Goal: Transaction & Acquisition: Book appointment/travel/reservation

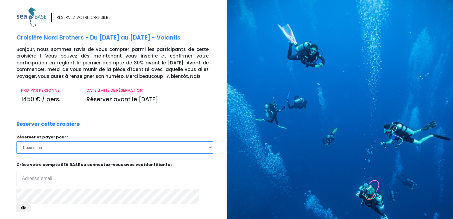
click at [209, 148] on select "1 personne 2 personnes 3 personnes 4 personnes 5 personnes" at bounding box center [114, 147] width 197 height 12
select select "2"
click at [16, 141] on select "1 personne 2 personnes 3 personnes 4 personnes 5 personnes" at bounding box center [114, 147] width 197 height 12
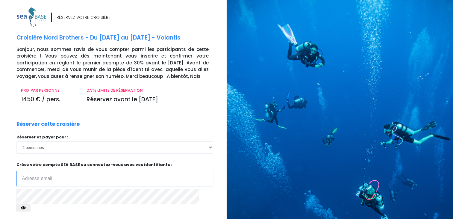
click at [122, 182] on input "email" at bounding box center [114, 179] width 197 height 16
type input "joele.ayache@sfr.fr"
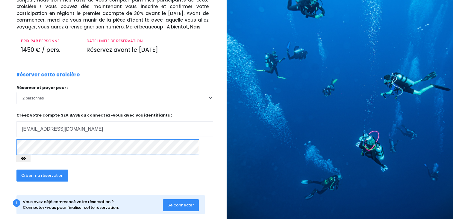
scroll to position [51, 0]
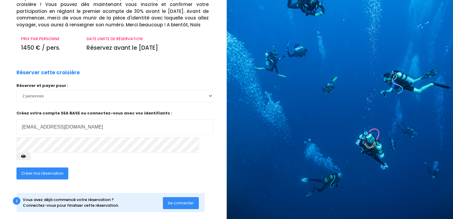
click at [60, 170] on span "Créer ma réservation" at bounding box center [42, 173] width 42 height 6
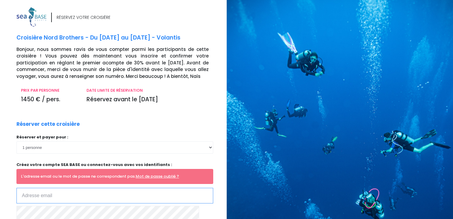
click at [120, 195] on input "email" at bounding box center [114, 196] width 197 height 16
type input "[EMAIL_ADDRESS][DOMAIN_NAME]"
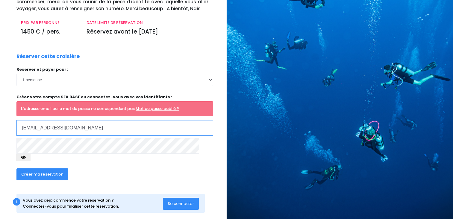
scroll to position [68, 0]
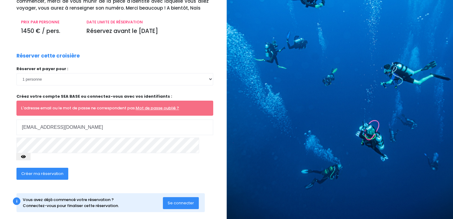
click at [50, 169] on button "Créer ma réservation" at bounding box center [42, 174] width 52 height 12
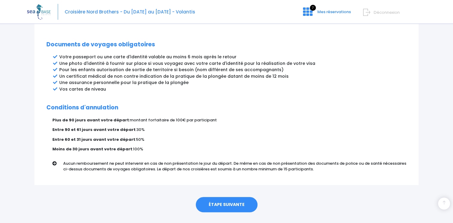
scroll to position [318, 0]
click at [205, 197] on link "ÉTAPE SUIVANTE" at bounding box center [227, 205] width 62 height 16
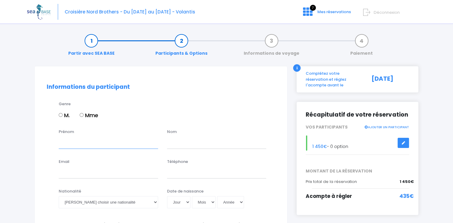
click at [74, 143] on input "Prénom" at bounding box center [108, 143] width 99 height 12
type input "FABRICE"
click at [193, 144] on input "text" at bounding box center [216, 143] width 99 height 12
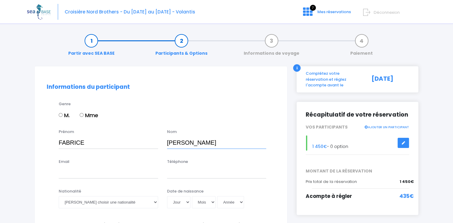
type input "PHILIPPE"
click at [122, 177] on input "Email" at bounding box center [108, 173] width 99 height 12
type input "fabrice.philippe@neuf.fr"
click at [217, 175] on input "Téléphone" at bounding box center [216, 173] width 99 height 12
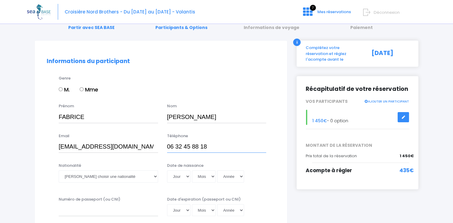
scroll to position [28, 0]
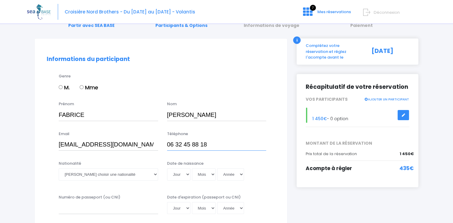
type input "06 32 45 88 18"
click at [156, 174] on select "Veuillez choisir une nationalité Afghane Albanaise Algerienne Allemande America…" at bounding box center [108, 175] width 99 height 12
select select "Française"
click at [59, 169] on select "Veuillez choisir une nationalité Afghane Albanaise Algerienne Allemande America…" at bounding box center [108, 175] width 99 height 12
click at [186, 175] on select "Jour 01 02 03 04 05 06 07 08 09 10 11 12 13 14 15 16 17 18 19 20 21 22 23 24 25…" at bounding box center [178, 175] width 23 height 12
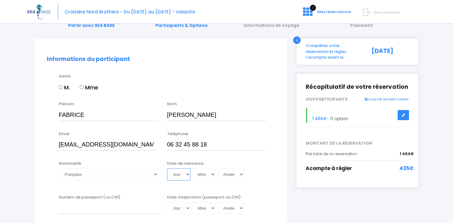
select select "10"
click at [167, 169] on select "Jour 01 02 03 04 05 06 07 08 09 10 11 12 13 14 15 16 17 18 19 20 21 22 23 24 25…" at bounding box center [178, 175] width 23 height 12
click at [212, 175] on select "Mois 01 02 03 04 05 06 07 08 09 10 11 12" at bounding box center [204, 175] width 24 height 12
select select "06"
click at [192, 169] on select "Mois 01 02 03 04 05 06 07 08 09 10 11 12" at bounding box center [204, 175] width 24 height 12
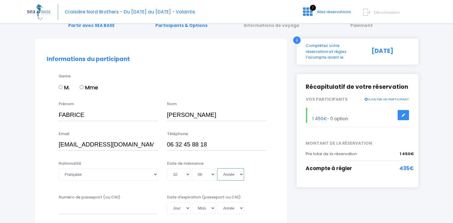
click at [241, 175] on select "Année 2045 2044 2043 2042 2041 2040 2039 2038 2037 2036 2035 2034 2033 2032 203…" at bounding box center [230, 175] width 27 height 12
select select "1962"
click at [217, 169] on select "Année 2045 2044 2043 2042 2041 2040 2039 2038 2037 2036 2035 2034 2033 2032 203…" at bounding box center [230, 175] width 27 height 12
type input "1962-06-10"
click at [118, 209] on input "Numéro de passeport (ou CNI)" at bounding box center [108, 208] width 99 height 12
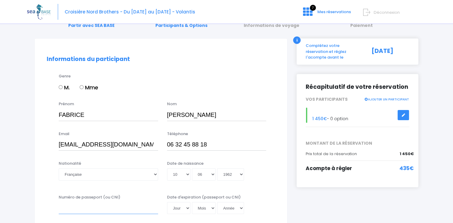
click at [93, 211] on input "Numéro de passeport (ou CNI)" at bounding box center [108, 208] width 99 height 12
type input "23CL99041"
click at [187, 209] on select "Jour 01 02 03 04 05 06 07 08 09 10 11 12 13 14 15 16 17 18 19 20 21 22 23 24 25…" at bounding box center [178, 208] width 23 height 12
select select "10"
click at [167, 202] on select "Jour 01 02 03 04 05 06 07 08 09 10 11 12 13 14 15 16 17 18 19 20 21 22 23 24 25…" at bounding box center [178, 208] width 23 height 12
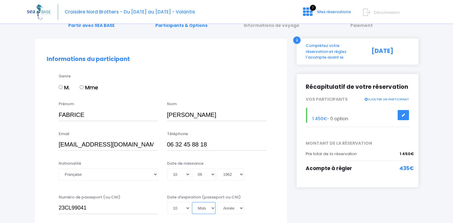
click at [213, 207] on select "Mois 01 02 03 04 05 06 07 08 09 10 11 12" at bounding box center [204, 208] width 24 height 12
select select "12"
click at [192, 202] on select "Mois 01 02 03 04 05 06 07 08 09 10 11 12" at bounding box center [204, 208] width 24 height 12
click at [241, 207] on select "Année 2045 2044 2043 2042 2041 2040 2039 2038 2037 2036 2035 2034 2033 2032 203…" at bounding box center [230, 208] width 27 height 12
select select "2033"
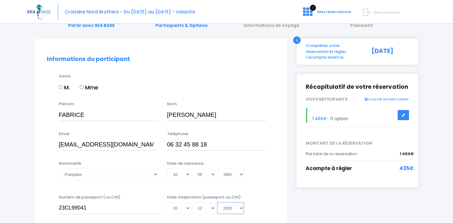
click at [217, 202] on select "Année 2045 2044 2043 2042 2041 2040 2039 2038 2037 2036 2035 2034 2033 2032 203…" at bounding box center [230, 208] width 27 height 12
type input "2033-12-10"
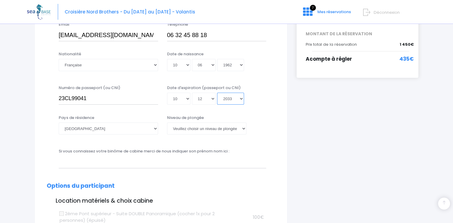
scroll to position [139, 0]
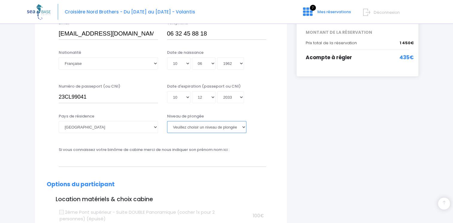
click at [242, 126] on select "Veuillez choisir un niveau de plongée Non plongeur Junior OW diver Adventure OW…" at bounding box center [206, 127] width 79 height 12
click at [167, 121] on select "Veuillez choisir un niveau de plongée Non plongeur Junior OW diver Adventure OW…" at bounding box center [206, 127] width 79 height 12
click at [244, 126] on select "Veuillez choisir un niveau de plongée Non plongeur Junior OW diver Adventure OW…" at bounding box center [206, 127] width 79 height 12
select select "MF1"
click at [167, 121] on select "Veuillez choisir un niveau de plongée Non plongeur Junior OW diver Adventure OW…" at bounding box center [206, 127] width 79 height 12
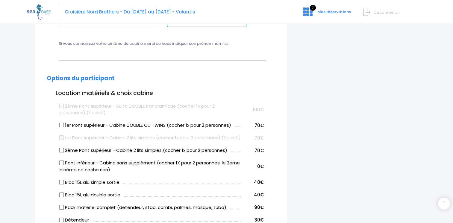
scroll to position [245, 0]
click at [62, 125] on input "1er Pont supérieur - Cabine DOUBLE OU TWINS (cocher 1x pour 2 personnes)" at bounding box center [61, 125] width 5 height 5
checkbox input "true"
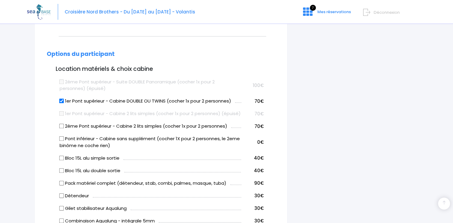
scroll to position [271, 0]
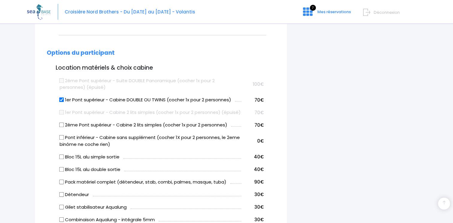
click at [154, 148] on label "Pont inférieur - Cabine sans supplément (cocher 1X pour 2 personnes, le 2eme bi…" at bounding box center [151, 140] width 182 height 13
click at [64, 140] on input "Pont inférieur - Cabine sans supplément (cocher 1X pour 2 personnes, le 2eme bi…" at bounding box center [61, 137] width 5 height 5
checkbox input "true"
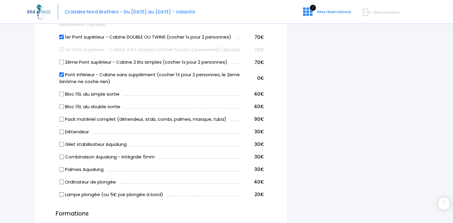
scroll to position [334, 0]
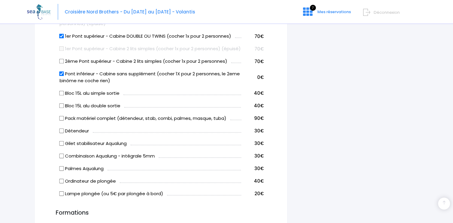
click at [63, 95] on input "Bloc 15L alu simple sortie" at bounding box center [61, 93] width 5 height 5
checkbox input "true"
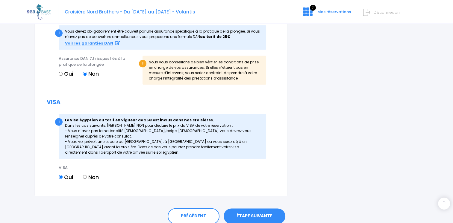
scroll to position [678, 0]
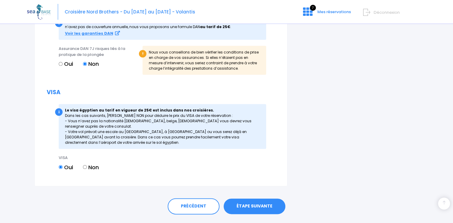
click at [251, 211] on link "ÉTAPE SUIVANTE" at bounding box center [255, 207] width 62 height 16
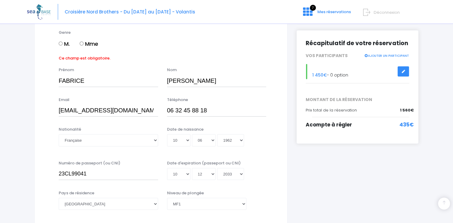
scroll to position [53, 0]
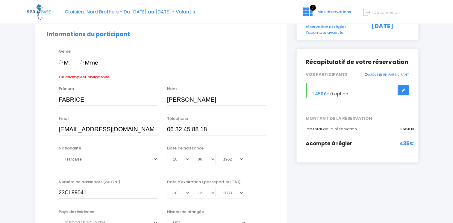
click at [60, 62] on input "M." at bounding box center [61, 62] width 4 height 4
radio input "true"
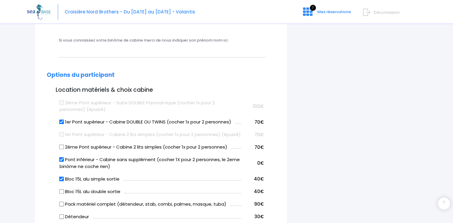
scroll to position [246, 0]
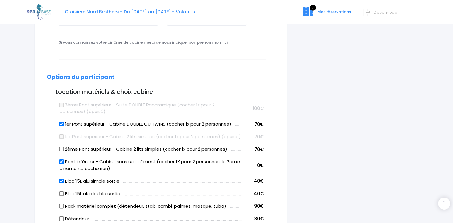
click at [62, 164] on input "Pont inférieur - Cabine sans supplément (cocher 1X pour 2 personnes, le 2eme bi…" at bounding box center [61, 162] width 5 height 5
checkbox input "false"
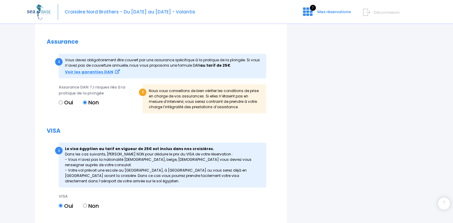
scroll to position [699, 0]
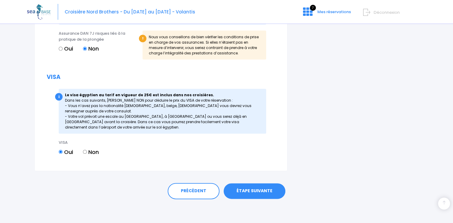
click at [236, 187] on link "ÉTAPE SUIVANTE" at bounding box center [255, 191] width 62 height 16
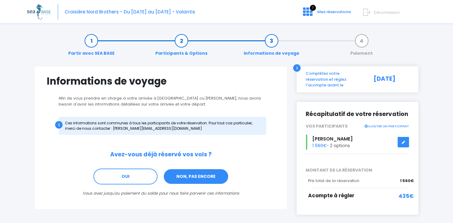
click at [197, 180] on link "NON, PAS ENCORE" at bounding box center [196, 177] width 66 height 16
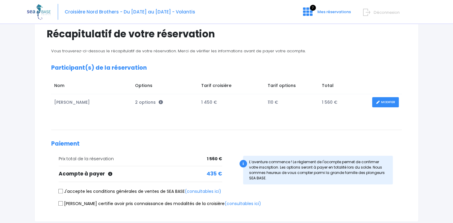
scroll to position [48, 0]
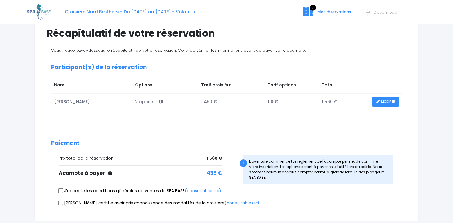
click at [61, 203] on input "Je certifie avoir pris connaissance des modalités de la croisière (consultables…" at bounding box center [60, 203] width 5 height 5
checkbox input "true"
click at [60, 191] on input "J'accepte les conditions générales de ventes de SEA BASE (consultables ici)" at bounding box center [60, 191] width 5 height 5
checkbox input "true"
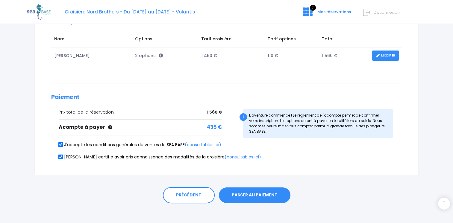
scroll to position [97, 0]
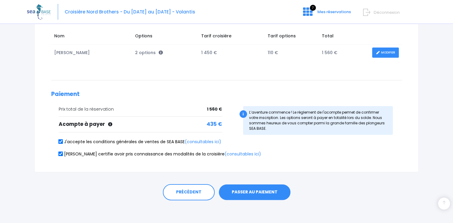
click at [242, 192] on button "PASSER AU PAIEMENT" at bounding box center [255, 193] width 72 height 16
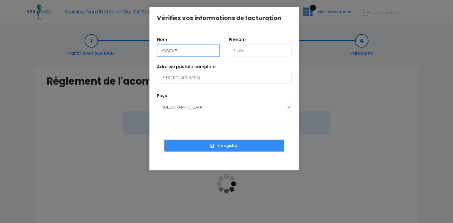
click at [182, 51] on input "AYACHE" at bounding box center [188, 51] width 63 height 12
type input "A"
type input "AYACHE"
click at [211, 78] on input "[STREET_ADDRESS]" at bounding box center [224, 78] width 135 height 12
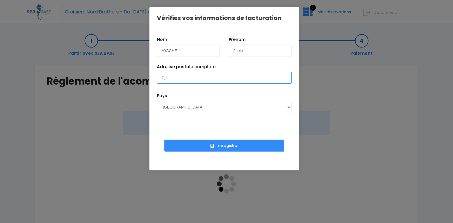
type input "7"
click at [213, 77] on input "[STREET_ADDRESS]? 26110 MIRABEL AUX BARONNIES" at bounding box center [224, 78] width 135 height 12
type input "[STREET_ADDRESS] AUX BARONNIES"
click at [227, 145] on button "Enregistrer" at bounding box center [224, 146] width 120 height 12
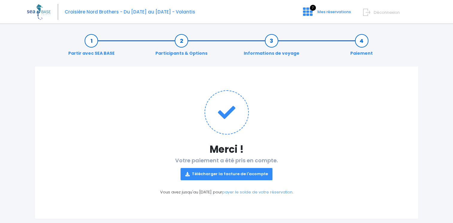
click at [214, 175] on link "Télécharger la facture de l'acompte" at bounding box center [226, 174] width 92 height 12
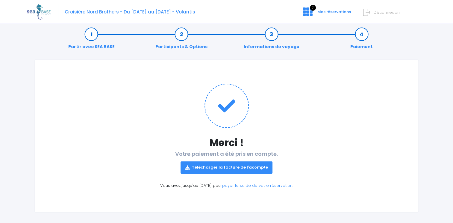
scroll to position [10, 0]
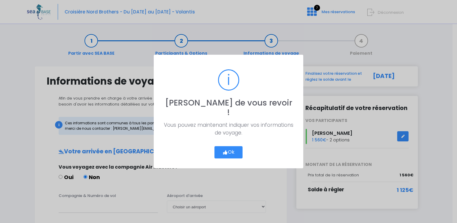
click at [223, 151] on button "Ok" at bounding box center [229, 152] width 28 height 13
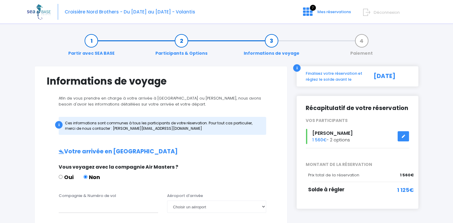
click at [401, 136] on icon at bounding box center [403, 136] width 4 height 0
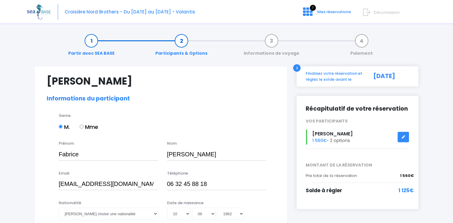
select select "MF1"
click at [310, 13] on icon at bounding box center [308, 12] width 10 height 10
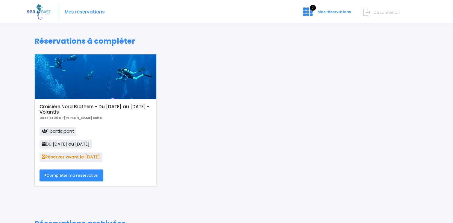
click at [65, 173] on link "Compléter ma réservation" at bounding box center [72, 176] width 64 height 12
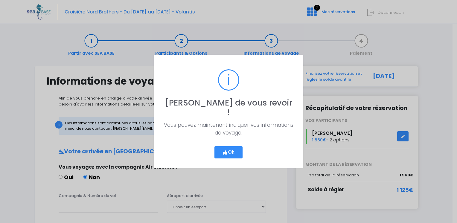
click at [222, 150] on button "Ok" at bounding box center [229, 152] width 28 height 13
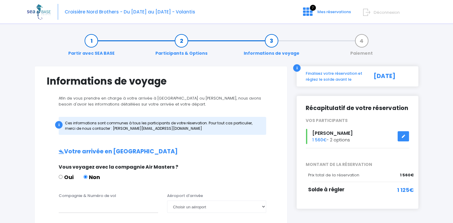
click at [92, 38] on link "Partir avec SEA BASE" at bounding box center [91, 47] width 52 height 19
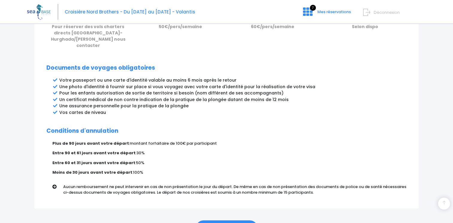
scroll to position [304, 0]
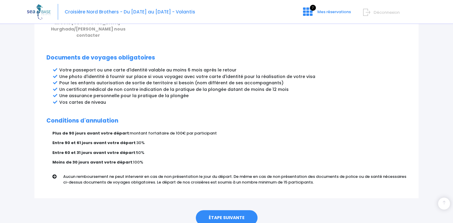
click at [206, 210] on link "ÉTAPE SUIVANTE" at bounding box center [227, 218] width 62 height 16
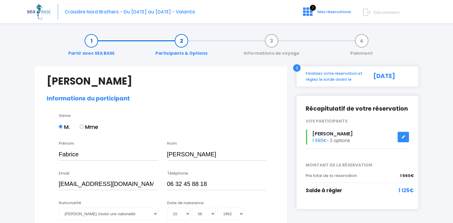
select select "MF1"
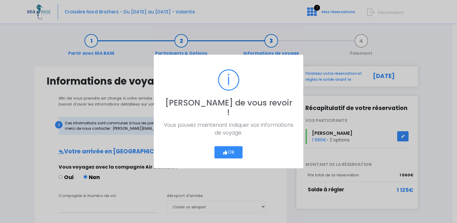
click at [220, 146] on button "Ok" at bounding box center [229, 152] width 28 height 13
click at [143, 194] on div "? ! i Ravi de vous revoir ! × Vous pouvez maintenant indiquer vos informations …" at bounding box center [228, 111] width 457 height 223
click at [232, 146] on button "Ok" at bounding box center [229, 152] width 28 height 13
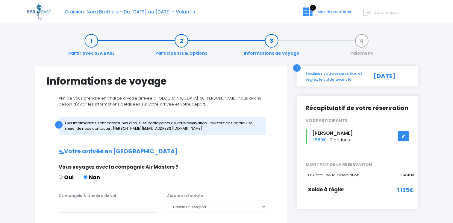
click at [383, 14] on span "Déconnexion" at bounding box center [387, 13] width 26 height 6
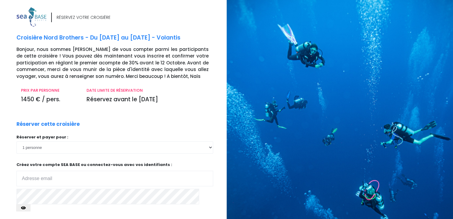
click at [125, 181] on input "email" at bounding box center [114, 179] width 197 height 16
type input "joele.ayache@sfr.fr"
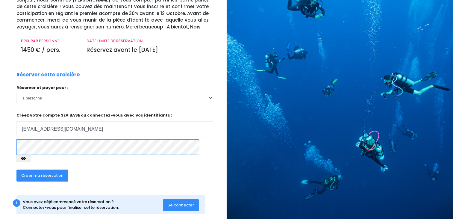
scroll to position [50, 0]
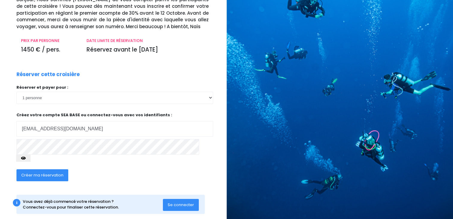
click at [30, 172] on span "Créer ma réservation" at bounding box center [42, 175] width 42 height 6
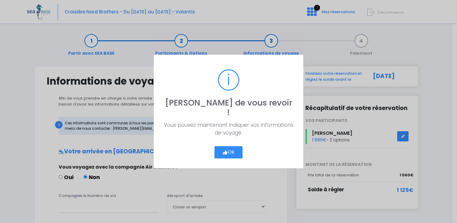
click at [386, 13] on div "? ! i Ravi de vous revoir ! × Vous pouvez maintenant indiquer vos informations …" at bounding box center [228, 111] width 457 height 223
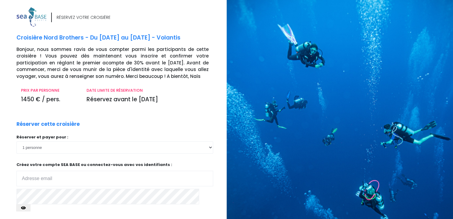
click at [57, 177] on input "email" at bounding box center [114, 179] width 197 height 16
type input "[EMAIL_ADDRESS][DOMAIN_NAME]"
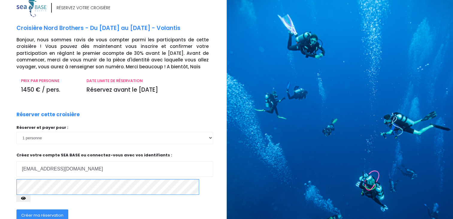
scroll to position [18, 0]
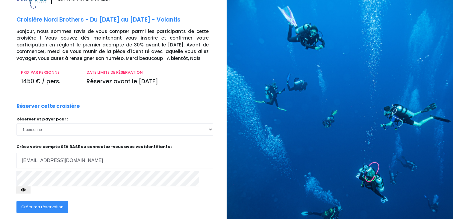
click at [54, 204] on span "Créer ma réservation" at bounding box center [42, 207] width 42 height 6
click at [61, 201] on button "Créer ma réservation" at bounding box center [42, 207] width 52 height 12
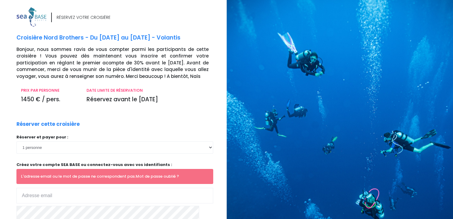
click at [163, 177] on link "Mot de passe oublié ?" at bounding box center [157, 176] width 43 height 6
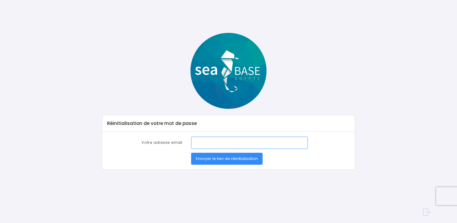
click at [198, 143] on input "Votre adresse email" at bounding box center [249, 143] width 117 height 12
type input "[EMAIL_ADDRESS][DOMAIN_NAME]"
click at [227, 160] on span "Envoyer le lien de réinitialisation" at bounding box center [227, 159] width 62 height 6
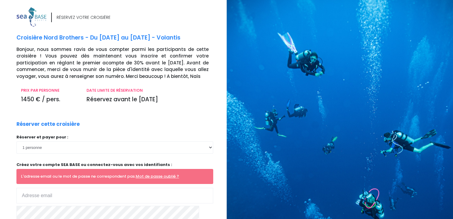
click at [32, 191] on input "email" at bounding box center [114, 196] width 197 height 16
type input "fabrice.philippe@neuf.fr"
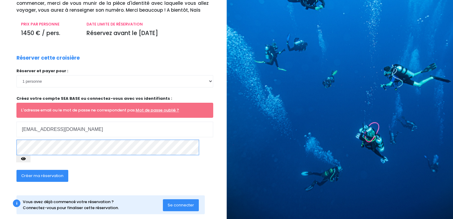
scroll to position [68, 0]
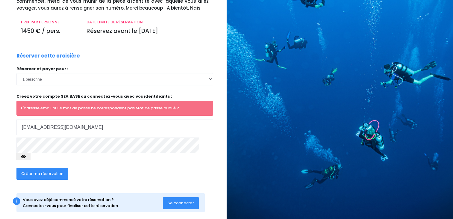
click at [63, 168] on button "Créer ma réservation" at bounding box center [42, 174] width 52 height 12
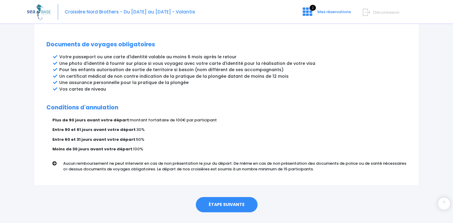
scroll to position [318, 0]
click at [218, 197] on link "ÉTAPE SUIVANTE" at bounding box center [227, 205] width 62 height 16
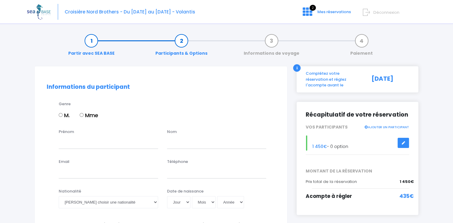
click at [83, 115] on input "Mme" at bounding box center [82, 115] width 4 height 4
radio input "true"
click at [84, 138] on input "Prénom" at bounding box center [108, 143] width 99 height 12
type input "JOELE"
type input "AYACHE"
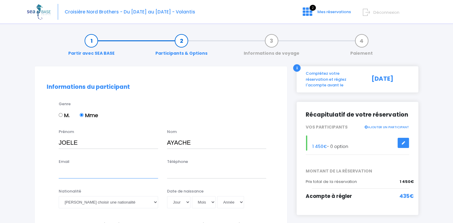
type input "joele.ayache@sfr.fr"
type input "0683108611"
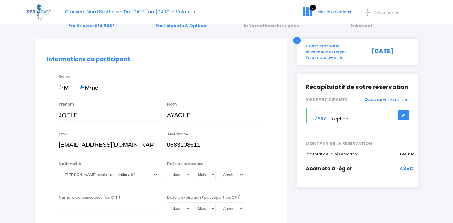
scroll to position [28, 0]
click at [155, 173] on select "Veuillez choisir une nationalité Afghane Albanaise Algerienne Allemande America…" at bounding box center [108, 175] width 99 height 12
select select "Française"
click at [59, 169] on select "Veuillez choisir une nationalité Afghane Albanaise Algerienne Allemande America…" at bounding box center [108, 175] width 99 height 12
click at [187, 175] on select "Jour 01 02 03 04 05 06 07 08 09 10 11 12 13 14 15 16 17 18 19 20 21 22 23 24 25…" at bounding box center [178, 175] width 23 height 12
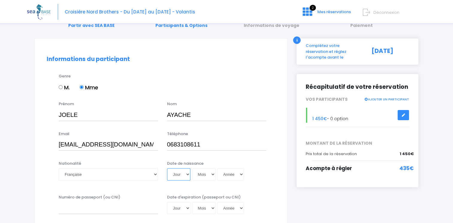
select select "01"
click at [167, 169] on select "Jour 01 02 03 04 05 06 07 08 09 10 11 12 13 14 15 16 17 18 19 20 21 22 23 24 25…" at bounding box center [178, 175] width 23 height 12
click at [212, 175] on select "Mois 01 02 03 04 05 06 07 08 09 10 11 12" at bounding box center [204, 175] width 24 height 12
select select "08"
click at [192, 169] on select "Mois 01 02 03 04 05 06 07 08 09 10 11 12" at bounding box center [204, 175] width 24 height 12
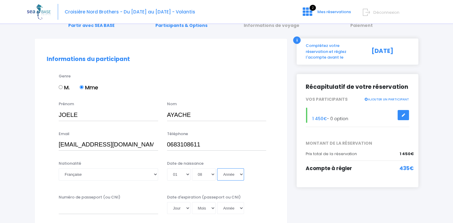
click at [239, 175] on select "Année 2045 2044 2043 2042 2041 2040 2039 2038 2037 2036 2035 2034 2033 2032 203…" at bounding box center [230, 175] width 27 height 12
select select "1963"
click at [217, 169] on select "Année 2045 2044 2043 2042 2041 2040 2039 2038 2037 2036 2035 2034 2033 2032 203…" at bounding box center [230, 175] width 27 height 12
type input "1963-08-01"
click at [139, 208] on input "Numéro de passeport (ou CNI)" at bounding box center [108, 208] width 99 height 12
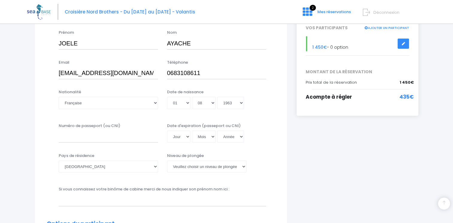
scroll to position [101, 0]
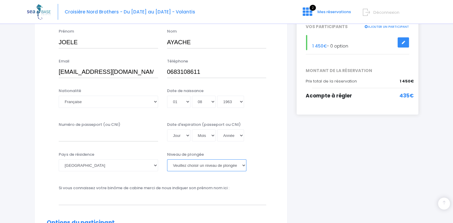
click at [243, 166] on select "Veuillez choisir un niveau de plongée Non plongeur Junior OW diver Adventure OW…" at bounding box center [206, 166] width 79 height 12
select select "N3"
click at [167, 160] on select "Veuillez choisir un niveau de plongée Non plongeur Junior OW diver Adventure OW…" at bounding box center [206, 166] width 79 height 12
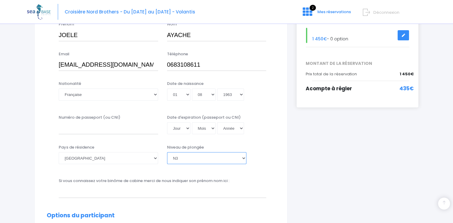
scroll to position [105, 0]
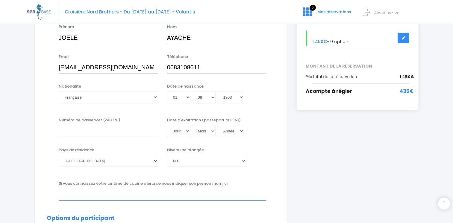
click at [89, 197] on input "text" at bounding box center [162, 195] width 207 height 12
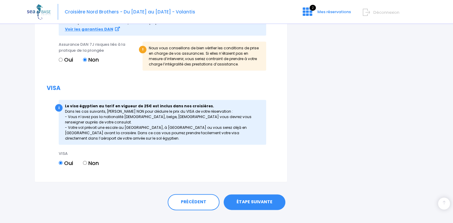
scroll to position [683, 0]
type input "FABRICE PHILIPPE"
click at [242, 203] on link "ÉTAPE SUIVANTE" at bounding box center [255, 202] width 62 height 16
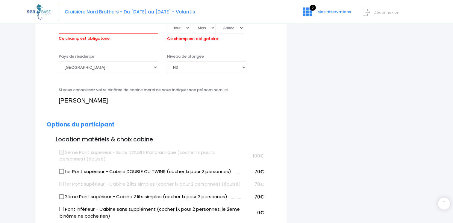
scroll to position [170, 0]
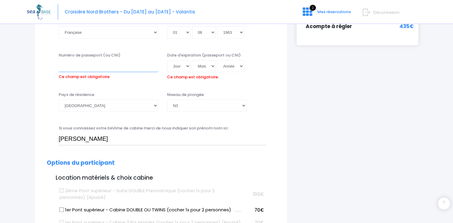
click at [67, 69] on input "Numéro de passeport (ou CNI)" at bounding box center [108, 66] width 99 height 12
type input "000000000"
click at [187, 66] on select "Jour 01 02 03 04 05 06 07 08 09 10 11 12 13 14 15 16 17 18 19 20 21 22 23 24 25…" at bounding box center [178, 66] width 23 height 12
select select "02"
click at [167, 60] on select "Jour 01 02 03 04 05 06 07 08 09 10 11 12 13 14 15 16 17 18 19 20 21 22 23 24 25…" at bounding box center [178, 66] width 23 height 12
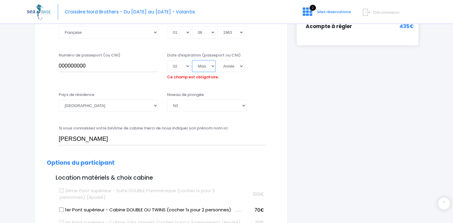
click at [211, 65] on select "Mois 01 02 03 04 05 06 07 08 09 10 11 12" at bounding box center [204, 66] width 24 height 12
select select "12"
click at [192, 60] on select "Mois 01 02 03 04 05 06 07 08 09 10 11 12" at bounding box center [204, 66] width 24 height 12
click at [241, 67] on select "Année 2045 2044 2043 2042 2041 2040 2039 2038 2037 2036 2035 2034 2033 2032 203…" at bounding box center [230, 66] width 27 height 12
select select "2041"
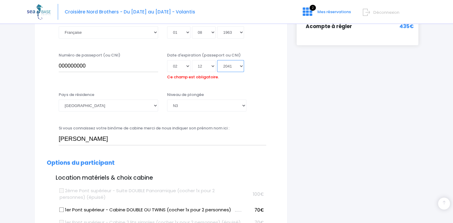
click at [217, 60] on select "Année 2045 2044 2043 2042 2041 2040 2039 2038 2037 2036 2035 2034 2033 2032 203…" at bounding box center [230, 66] width 27 height 12
type input "2041-12-02"
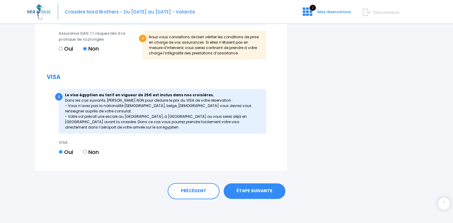
scroll to position [709, 0]
click at [249, 192] on link "ÉTAPE SUIVANTE" at bounding box center [255, 191] width 62 height 16
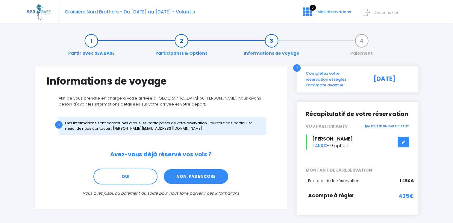
click at [189, 179] on link "NON, PAS ENCORE" at bounding box center [196, 177] width 66 height 16
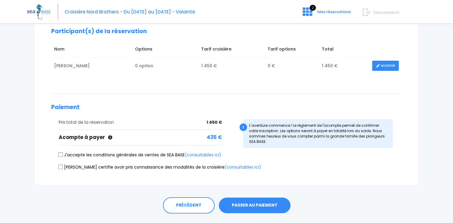
scroll to position [86, 0]
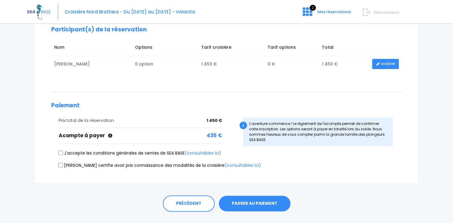
click at [59, 154] on input "J'accepte les conditions générales de ventes de SEA BASE (consultables ici)" at bounding box center [60, 153] width 5 height 5
checkbox input "true"
click at [60, 163] on input "[PERSON_NAME] certifie avoir pris connaissance des modalités de la croisière (c…" at bounding box center [60, 165] width 5 height 5
checkbox input "true"
click at [230, 205] on button "PASSER AU PAIEMENT" at bounding box center [255, 204] width 72 height 16
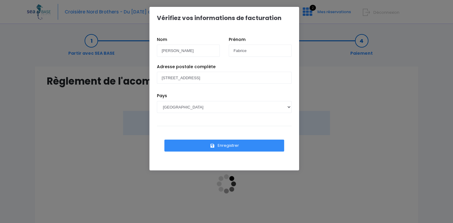
click at [233, 149] on button "Enregistrer" at bounding box center [224, 146] width 120 height 12
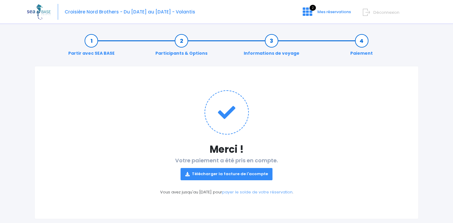
click at [254, 171] on link "Télécharger la facture de l'acompte" at bounding box center [226, 174] width 92 height 12
